Goal: Task Accomplishment & Management: Manage account settings

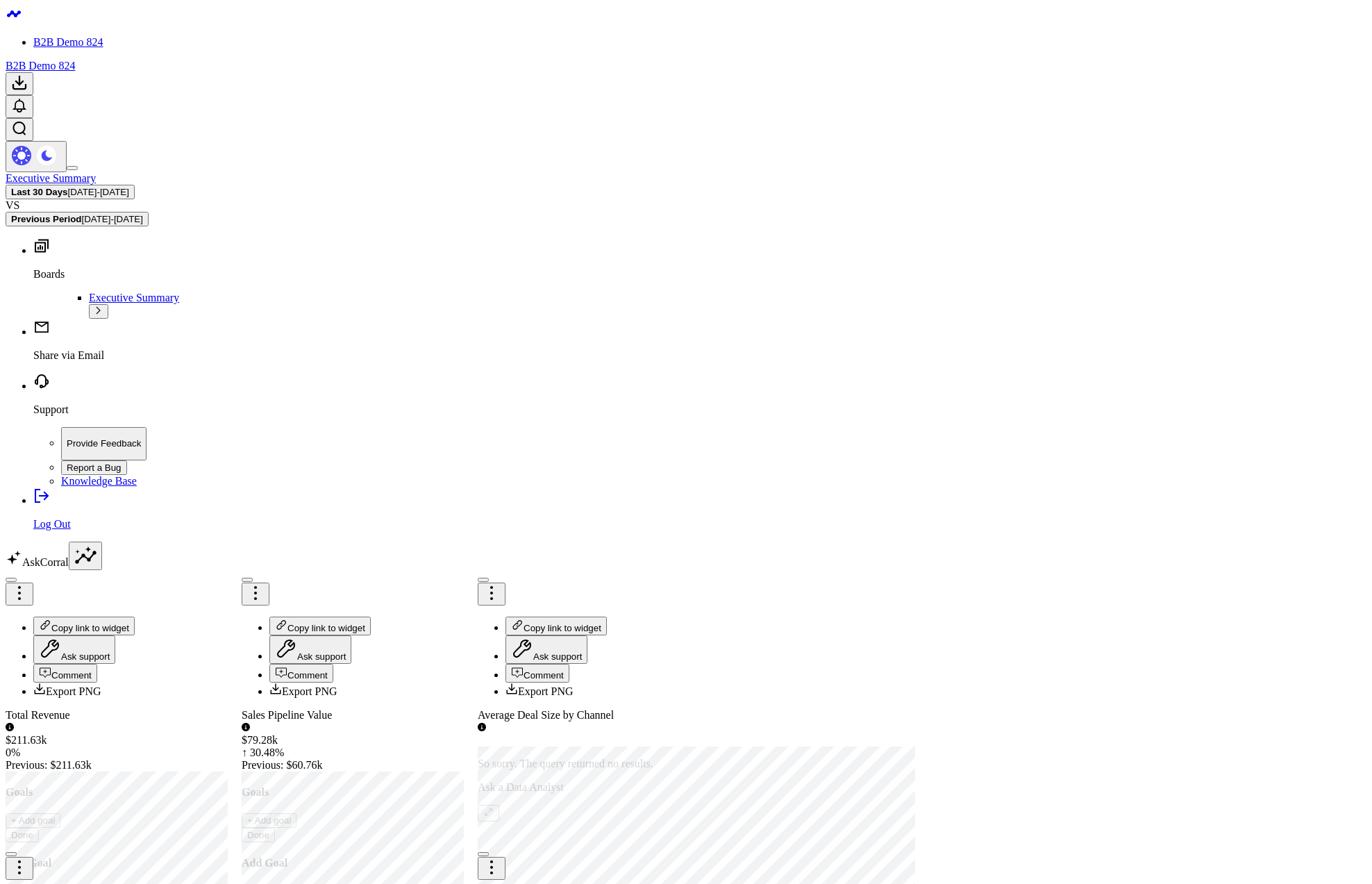
click at [553, 172] on div "Executive Summary Last 30 Days [DATE] - [DATE] VS Previous Period [DATE] - [DAT…" at bounding box center [686, 199] width 1361 height 54
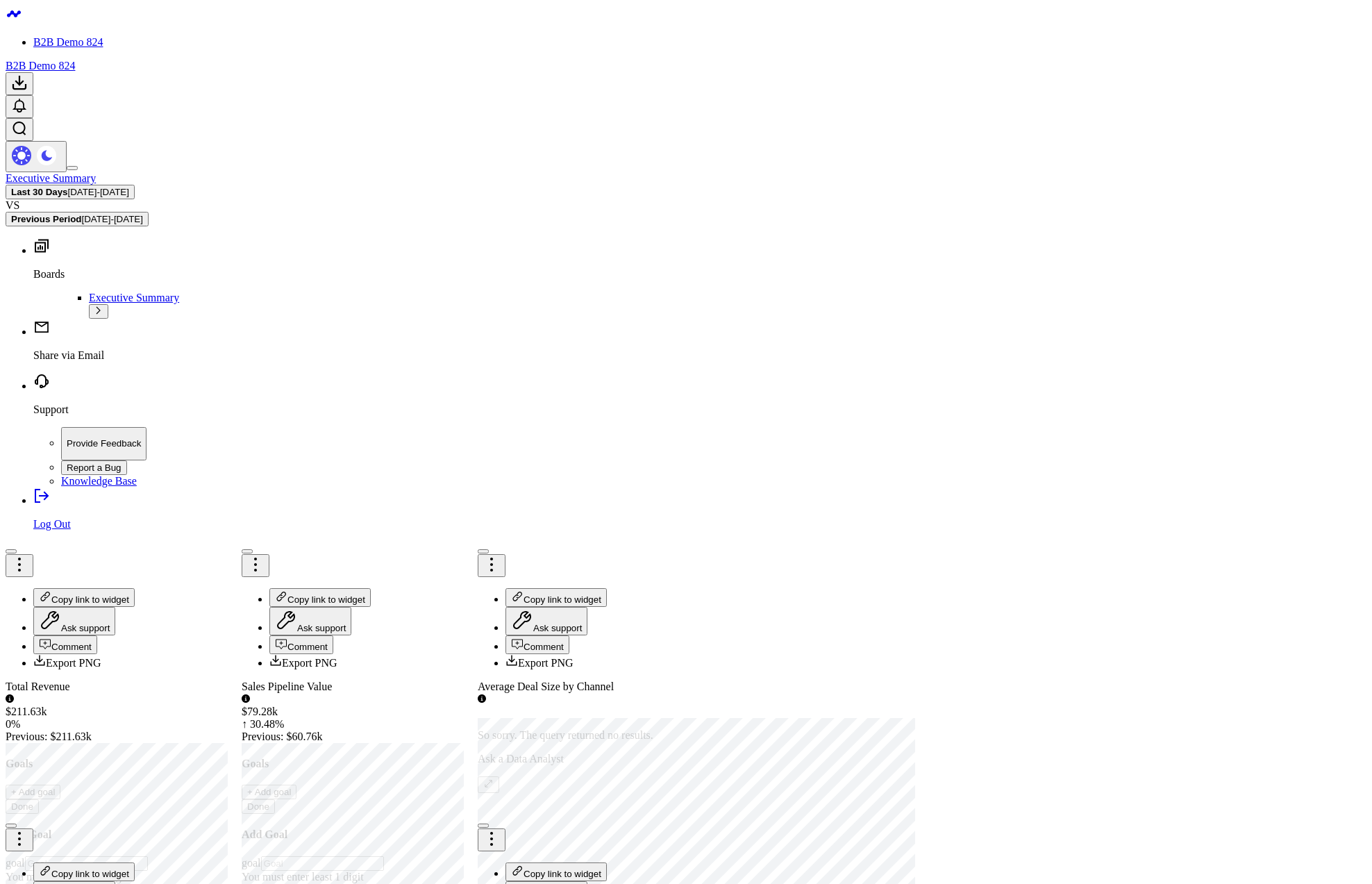
click at [67, 362] on p "Share via Email" at bounding box center [700, 355] width 1334 height 13
click at [387, 172] on div "Executive Summary Last 30 Days 08/18/25 - 09/16/25 VS Previous Period 07/19/25 …" at bounding box center [686, 199] width 1361 height 54
click at [33, 504] on icon at bounding box center [42, 496] width 17 height 17
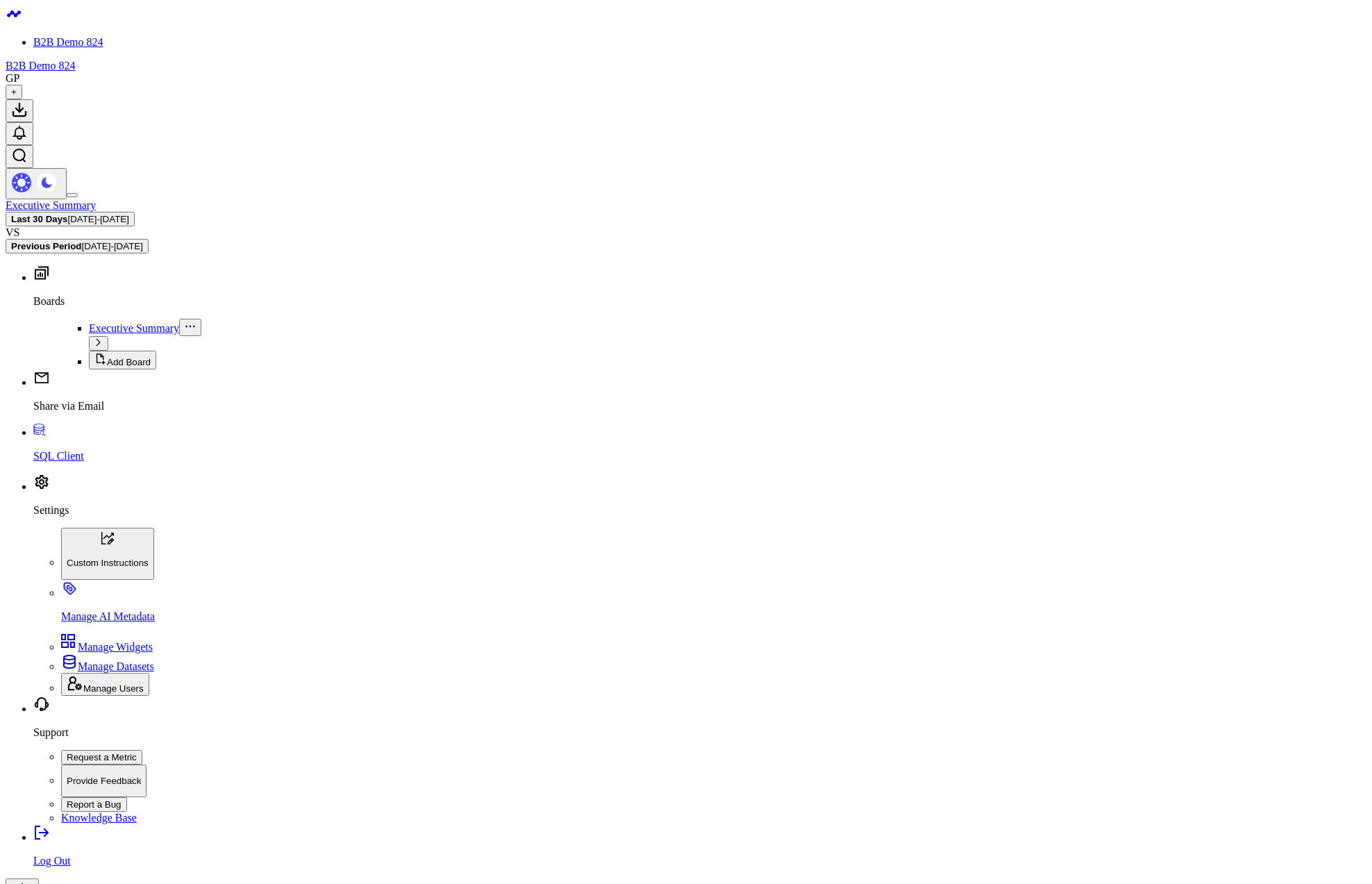
click at [39, 878] on button at bounding box center [22, 892] width 33 height 28
click at [54, 516] on p "Settings" at bounding box center [700, 510] width 1334 height 13
click at [92, 653] on span "Manage Widgets" at bounding box center [115, 647] width 75 height 12
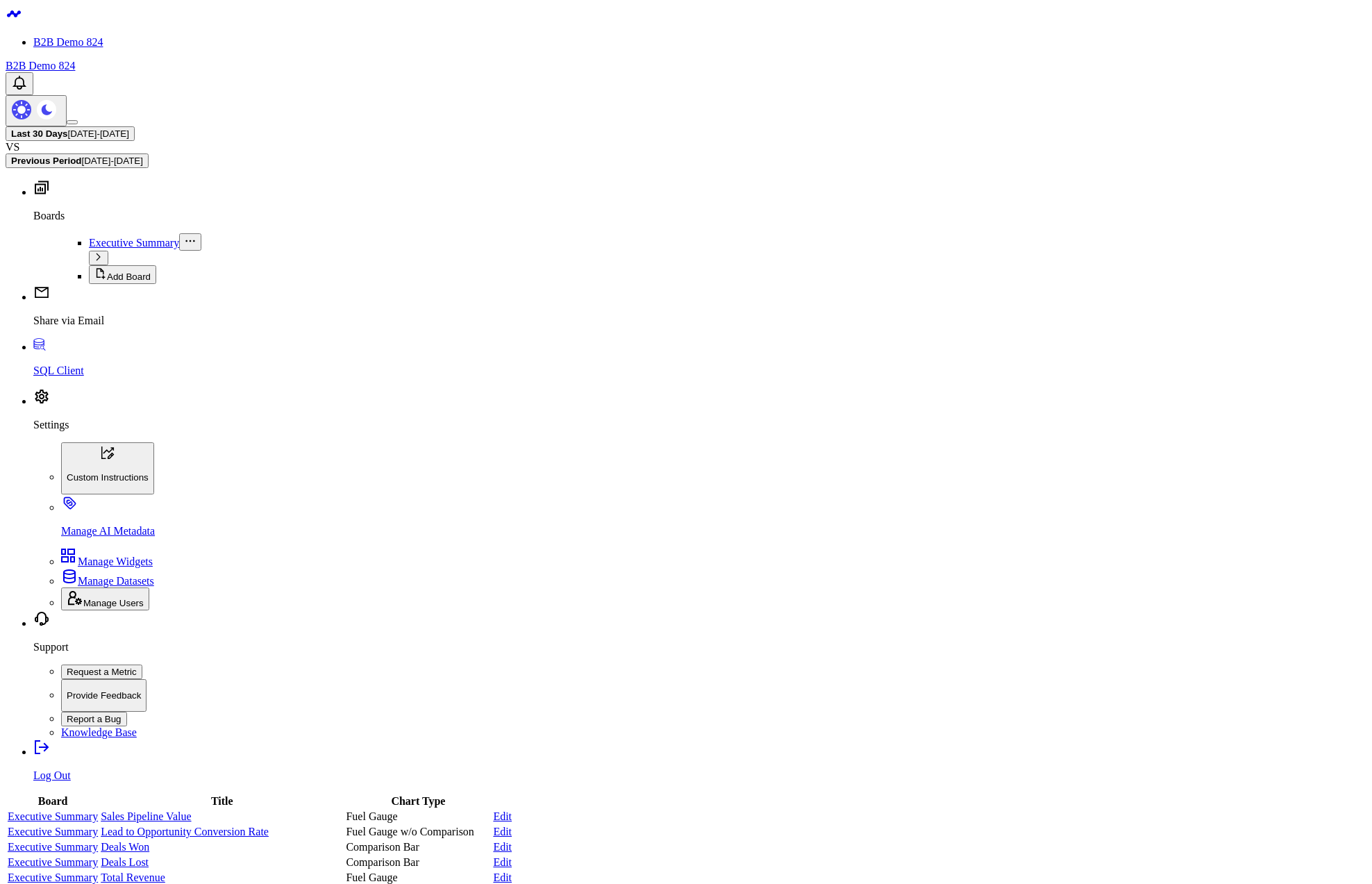
click at [512, 856] on link "Edit" at bounding box center [502, 862] width 19 height 12
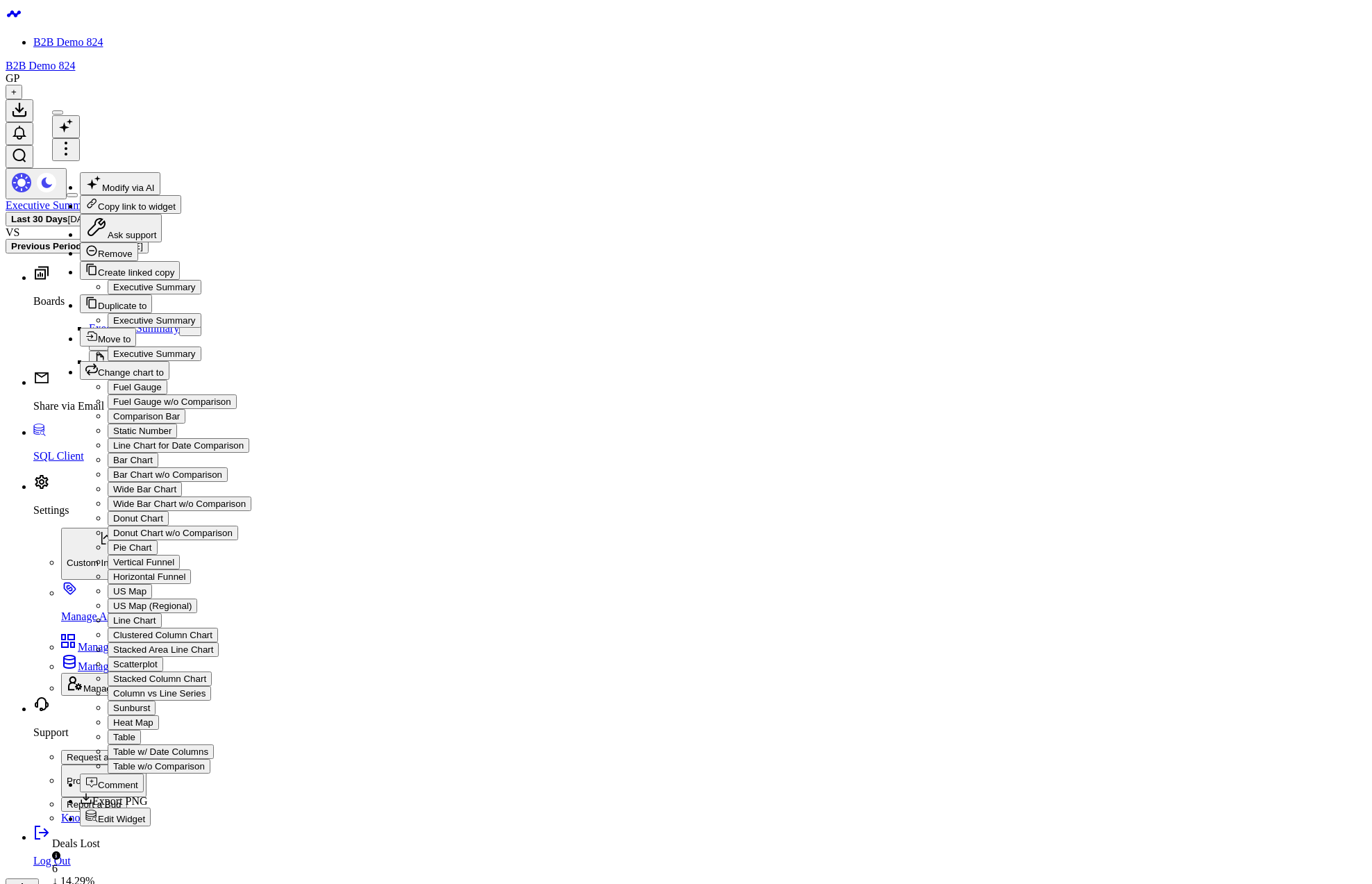
drag, startPoint x: 1353, startPoint y: 57, endPoint x: 1328, endPoint y: 63, distance: 25.7
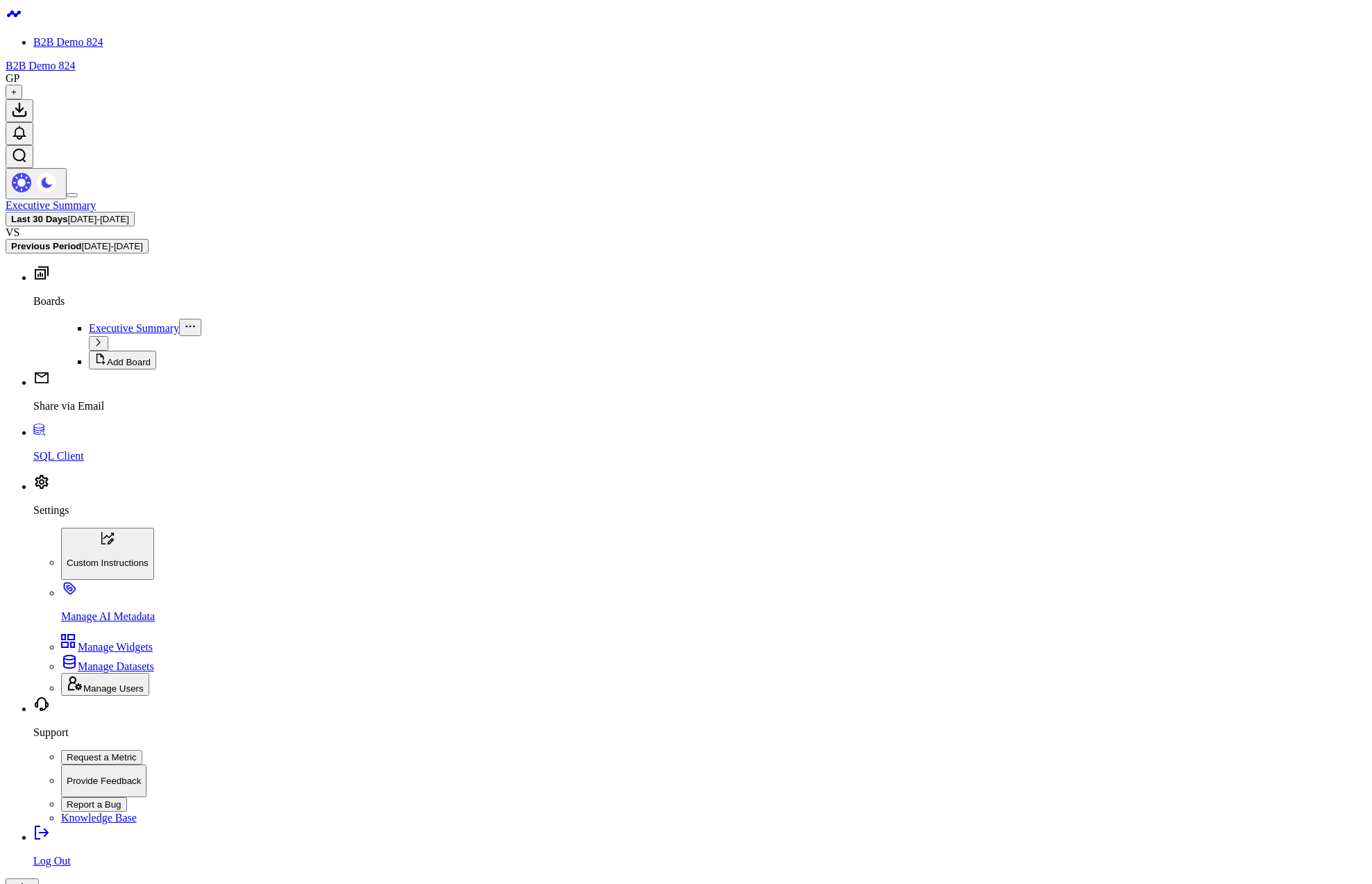
click at [66, 516] on p "Settings" at bounding box center [700, 510] width 1334 height 13
click at [105, 623] on p "Manage AI Metadata" at bounding box center [714, 616] width 1306 height 13
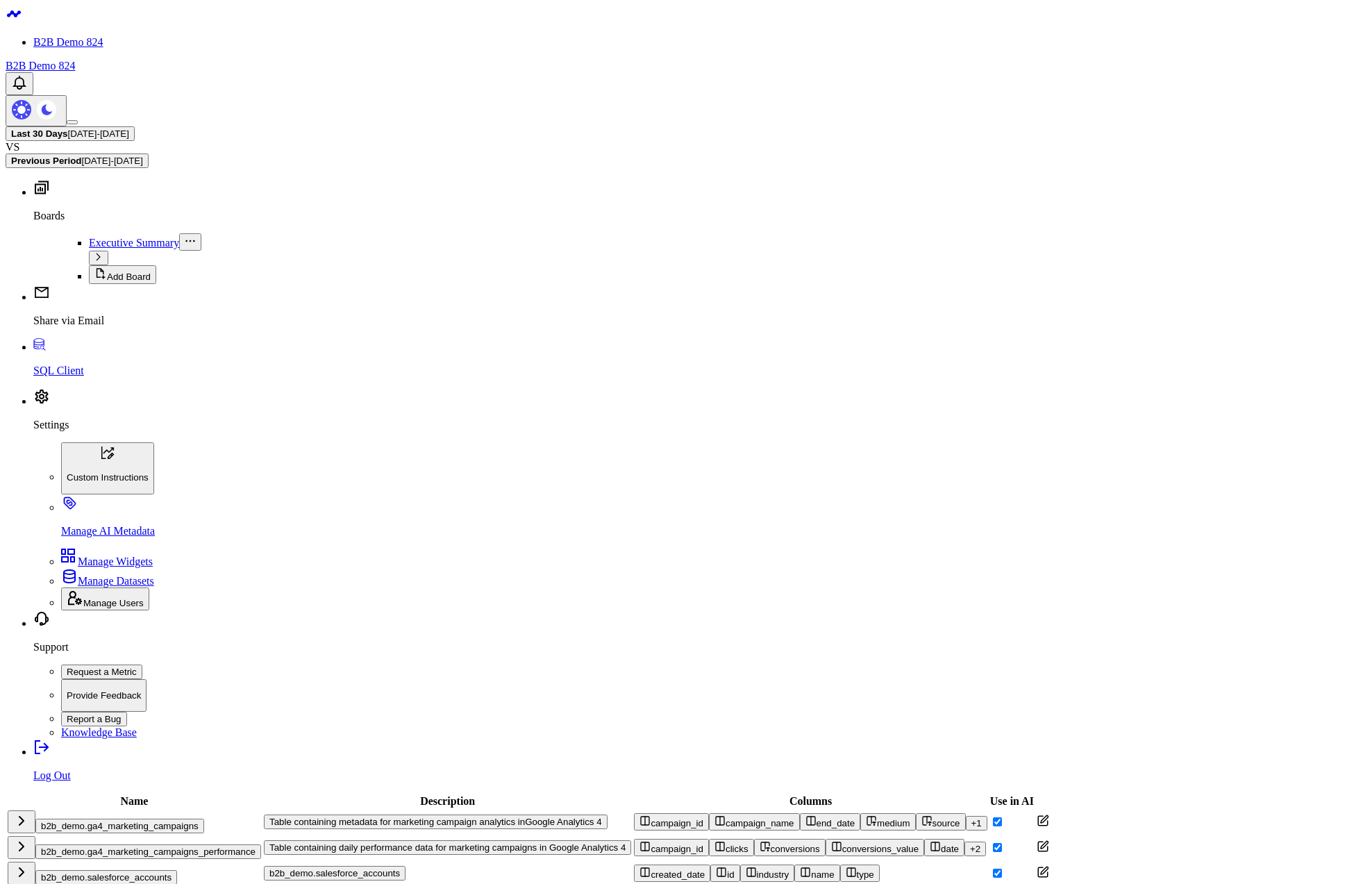
click at [162, 818] on button "b2b_demo.ga4_marketing_campaigns" at bounding box center [120, 825] width 169 height 14
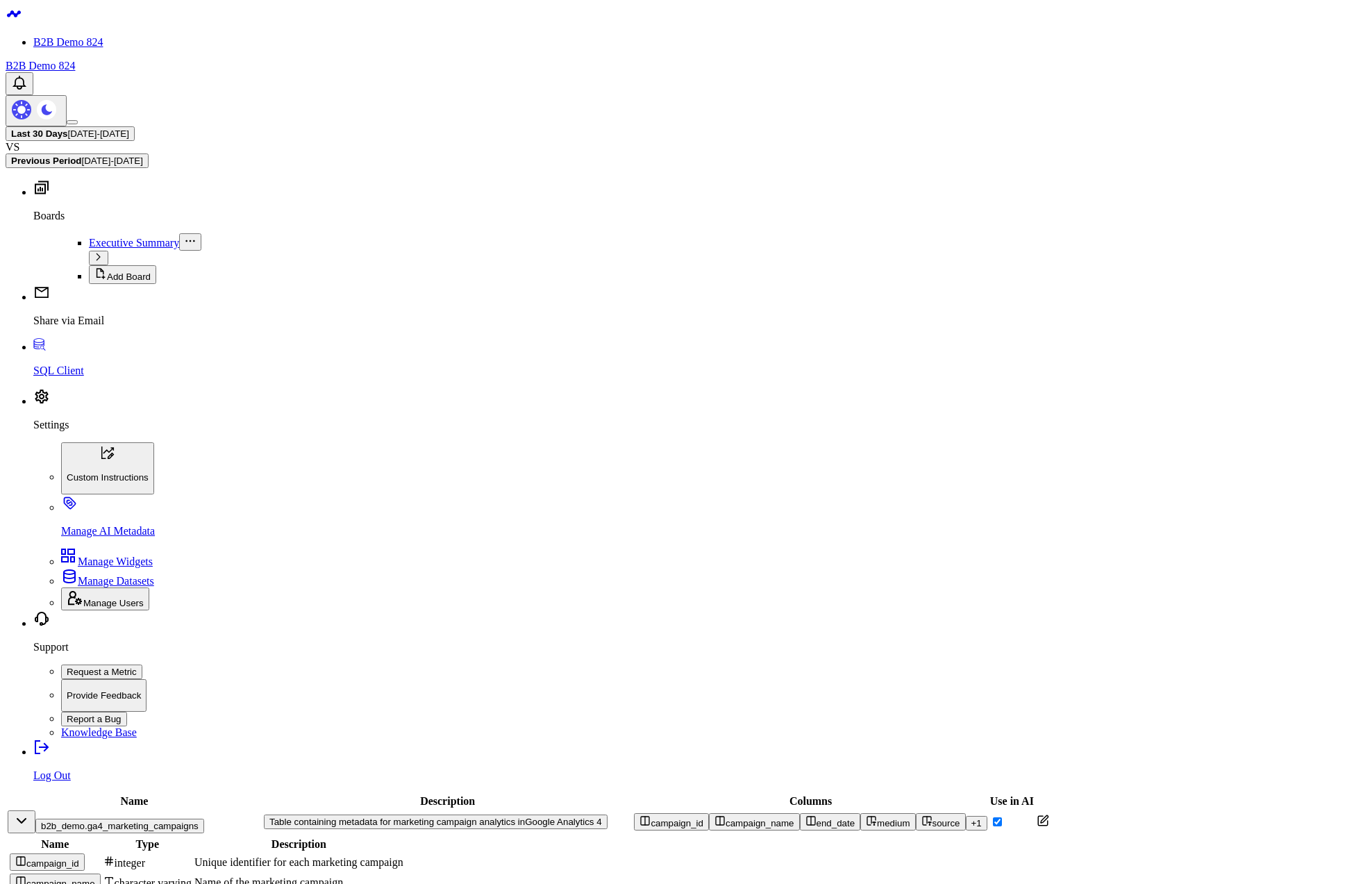
click at [75, 60] on link "B2B Demo 824" at bounding box center [41, 66] width 70 height 12
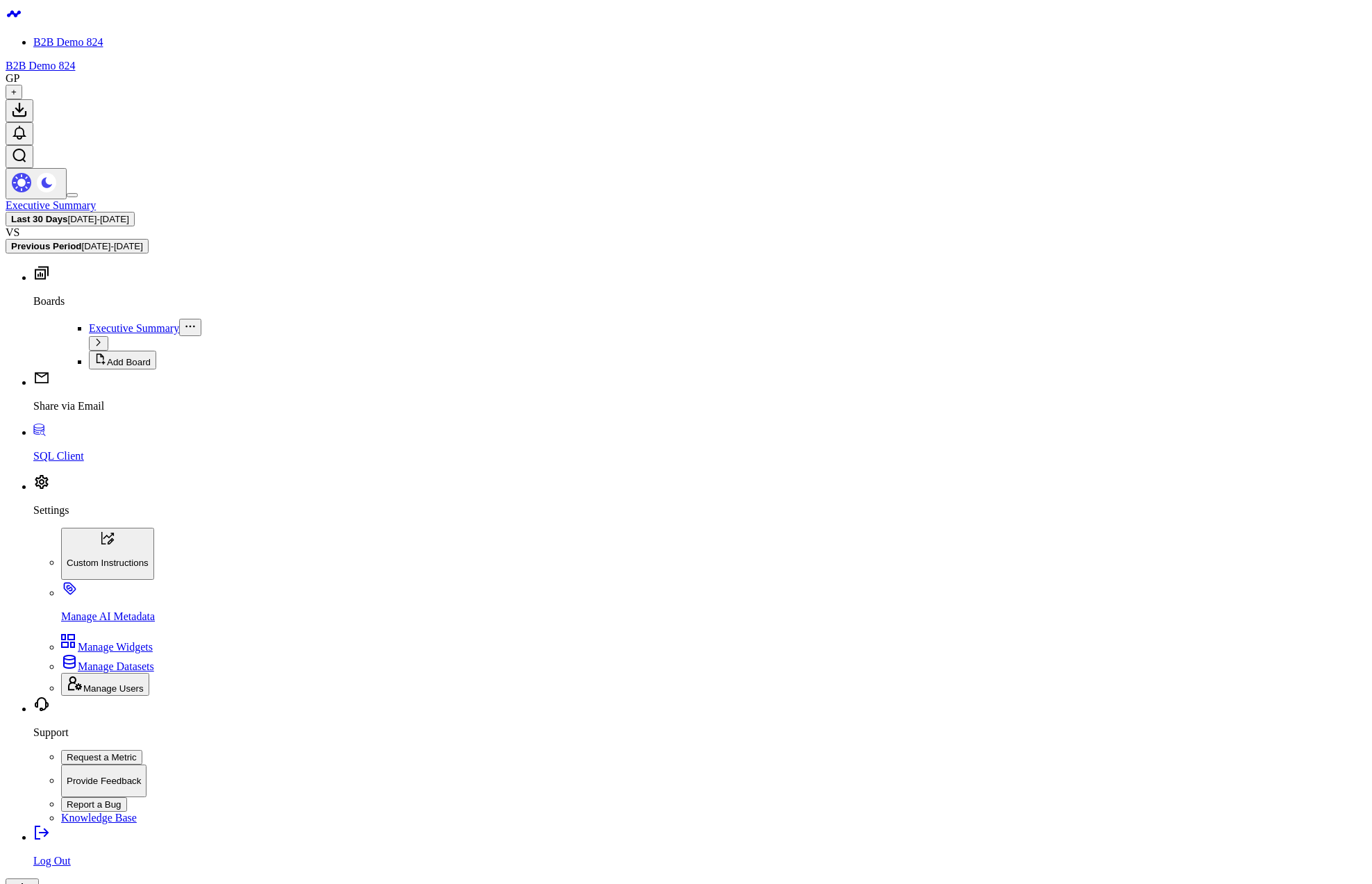
click at [60, 516] on p "Settings" at bounding box center [700, 510] width 1334 height 13
